Goal: Information Seeking & Learning: Find specific fact

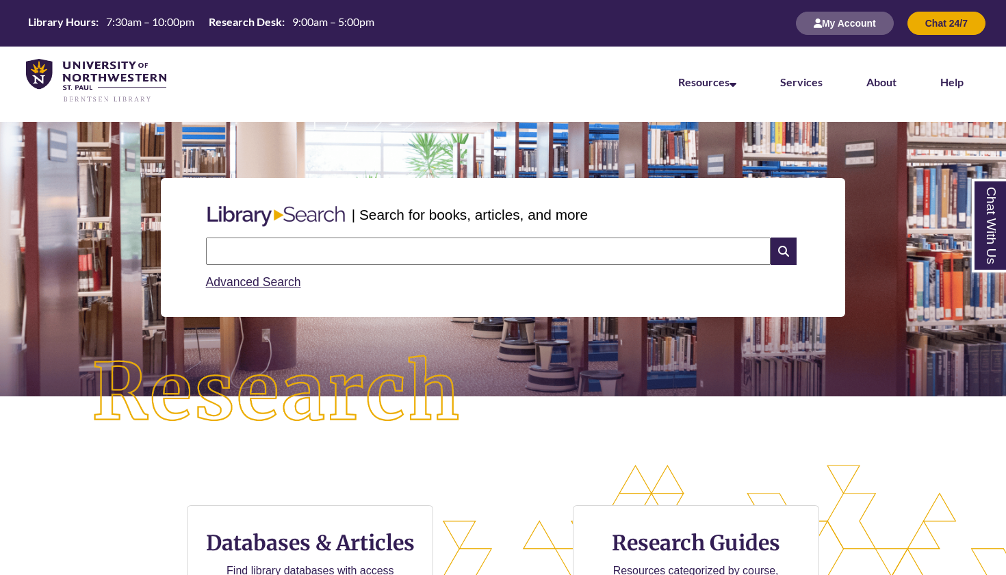
click at [693, 246] on input "text" at bounding box center [488, 250] width 564 height 27
type input "**********"
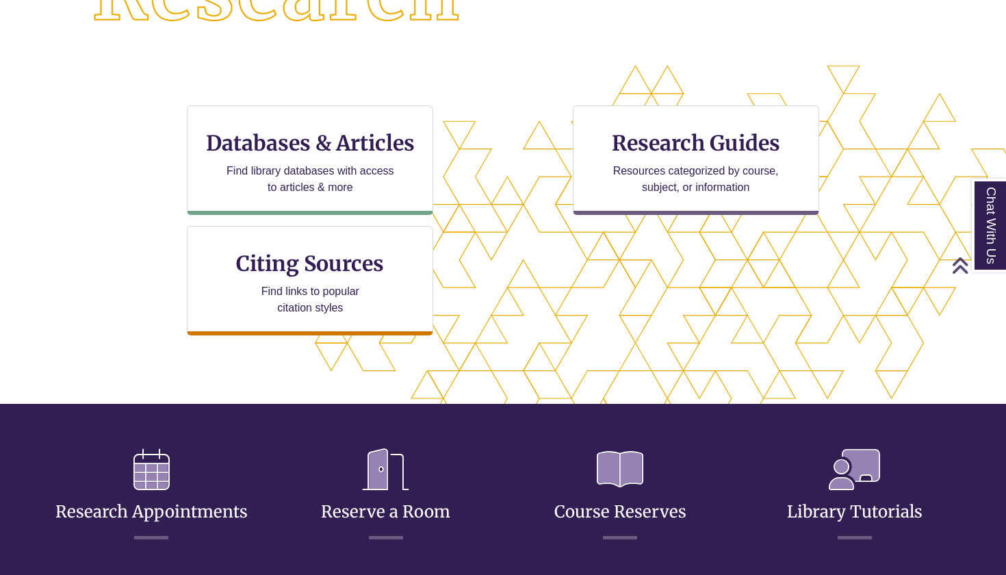
scroll to position [400, 0]
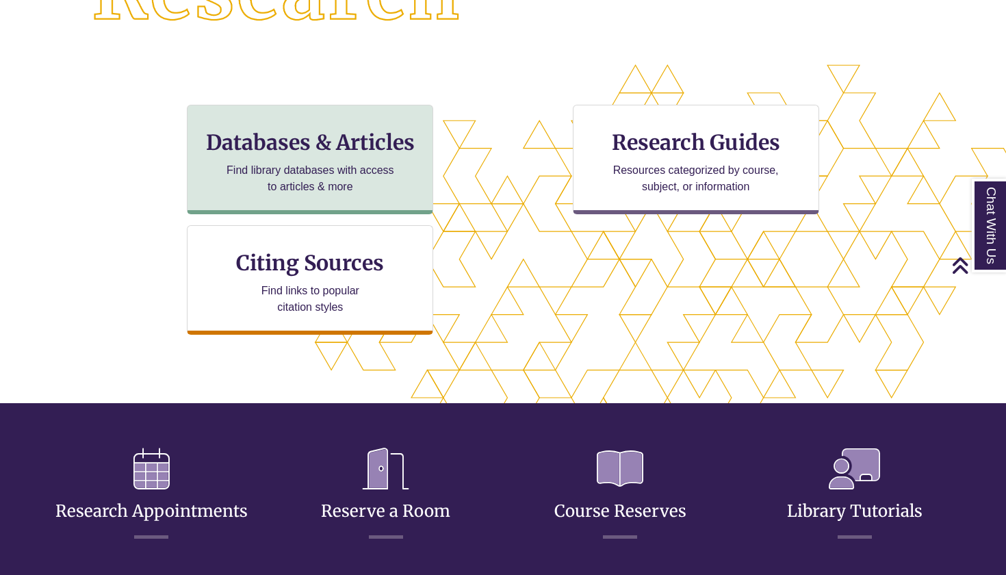
click at [319, 172] on p "Find library databases with access to articles & more" at bounding box center [310, 178] width 179 height 33
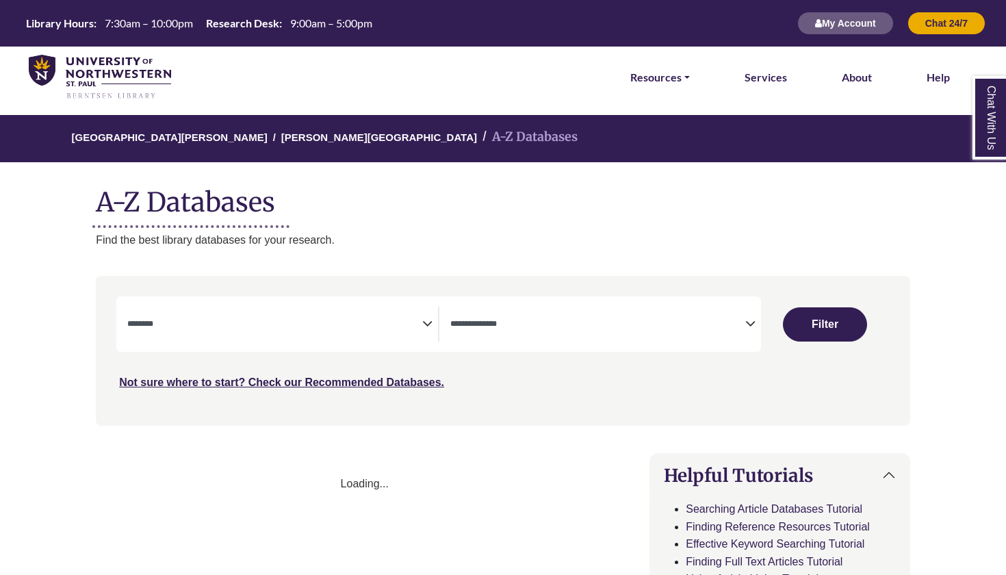
select select "Database Subject Filter"
select select "Database Types Filter"
select select "Database Subject Filter"
select select "Database Types Filter"
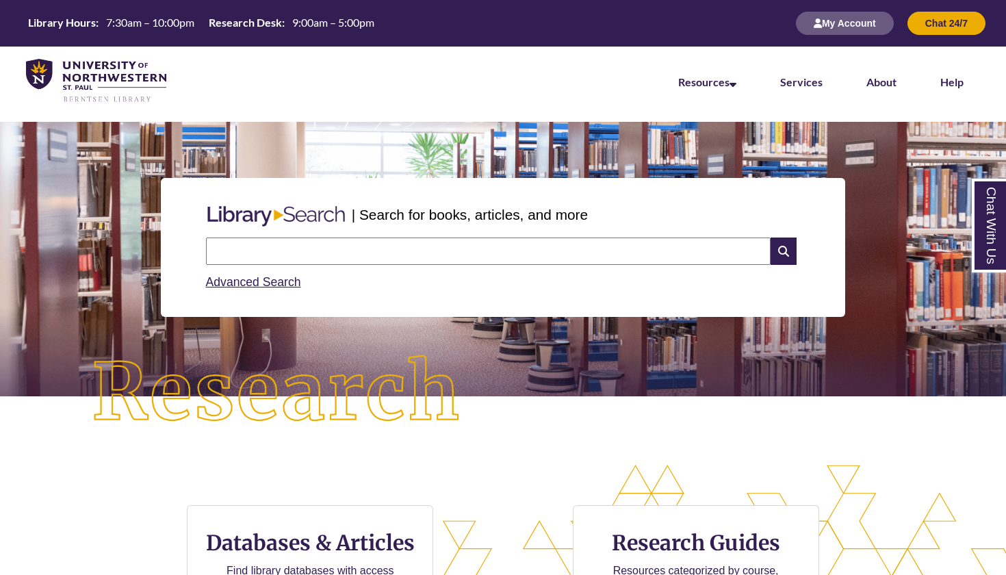
click at [430, 239] on input "text" at bounding box center [488, 250] width 564 height 27
type input "*"
type input "**********"
click at [785, 248] on icon at bounding box center [783, 250] width 26 height 27
